Goal: Check status: Check status

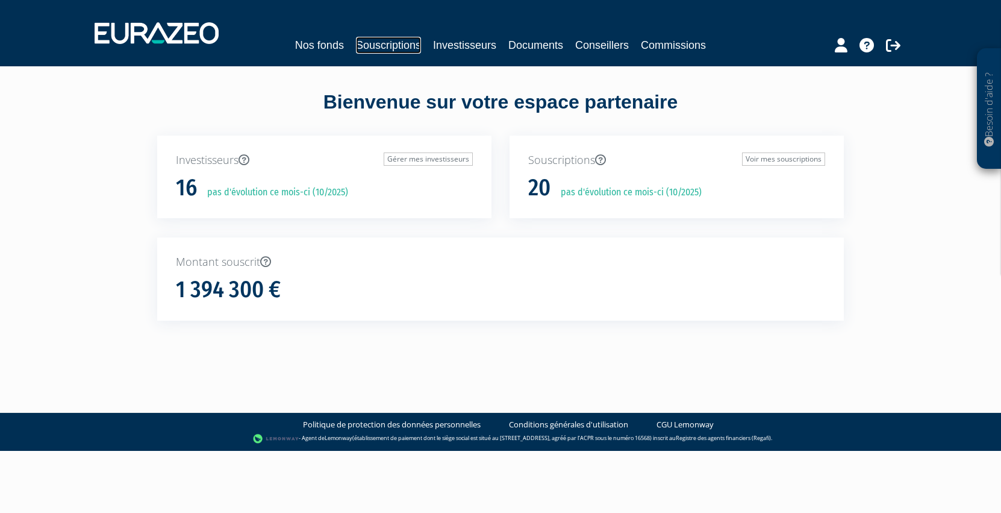
click at [391, 41] on link "Souscriptions" at bounding box center [388, 45] width 65 height 17
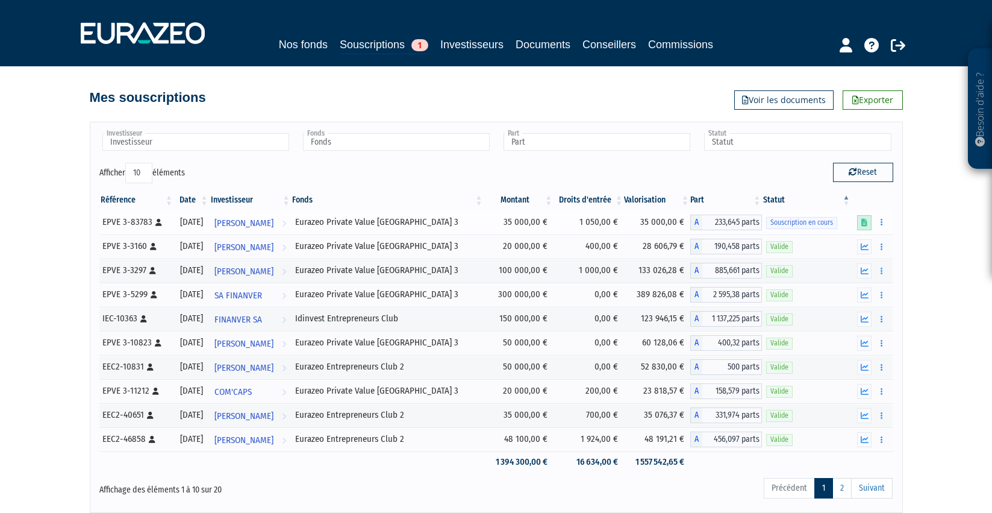
click at [864, 219] on icon at bounding box center [864, 223] width 6 height 8
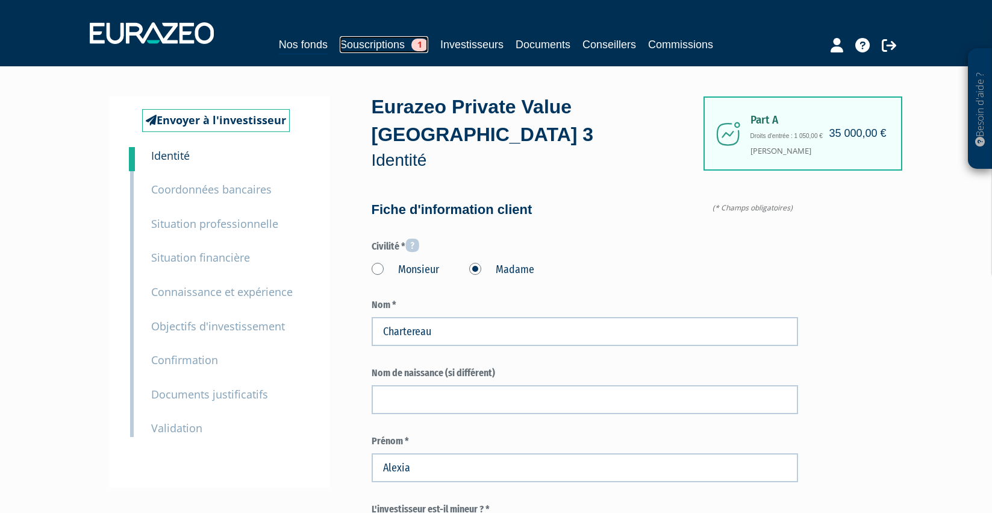
click at [361, 45] on link "Souscriptions 1" at bounding box center [384, 44] width 89 height 17
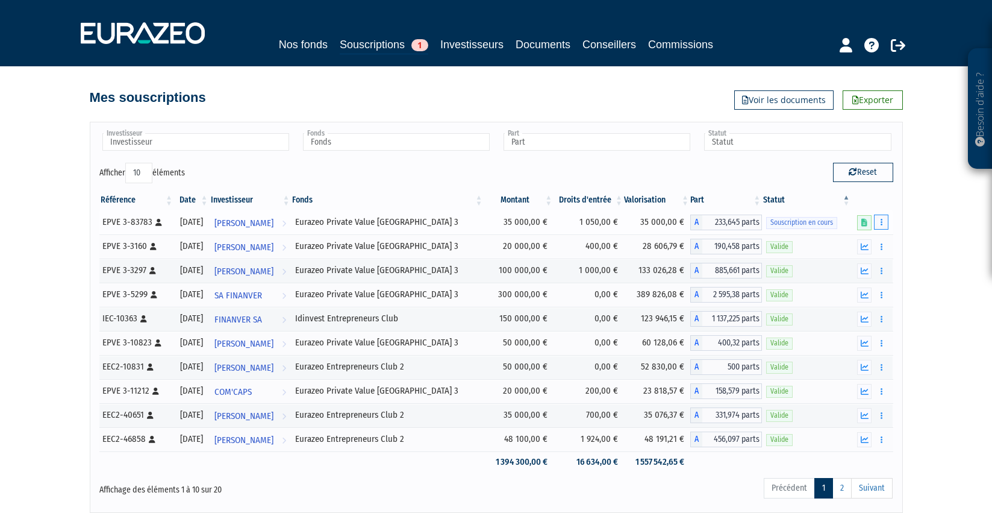
click at [881, 222] on icon "button" at bounding box center [882, 222] width 2 height 8
